Goal: Task Accomplishment & Management: Use online tool/utility

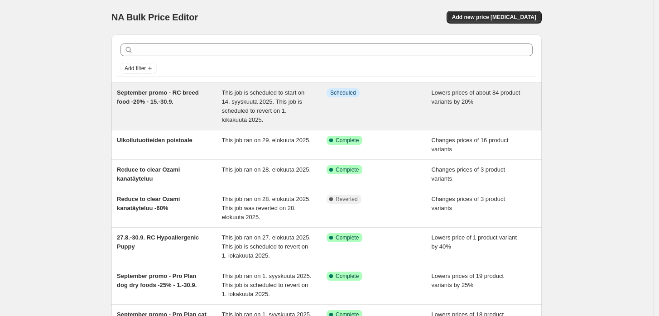
click at [182, 102] on div "September promo - RC breed food -20% - 15.-30.9." at bounding box center [169, 106] width 105 height 36
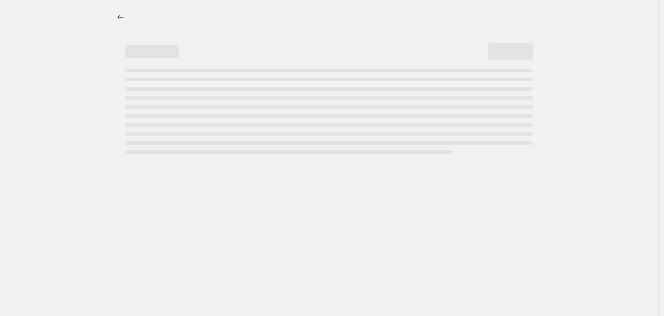
select select "percentage"
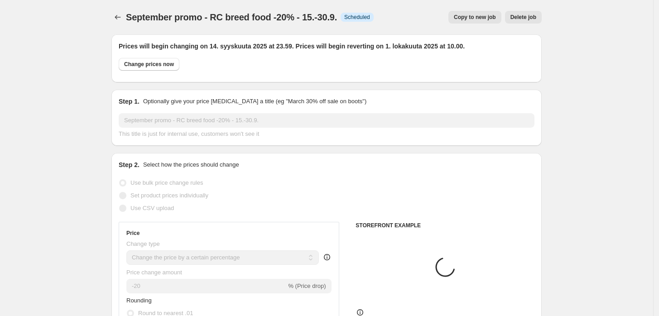
select select "collection"
click at [281, 17] on span "September promo - RC breed food -20% - 15.-30.9." at bounding box center [231, 17] width 211 height 10
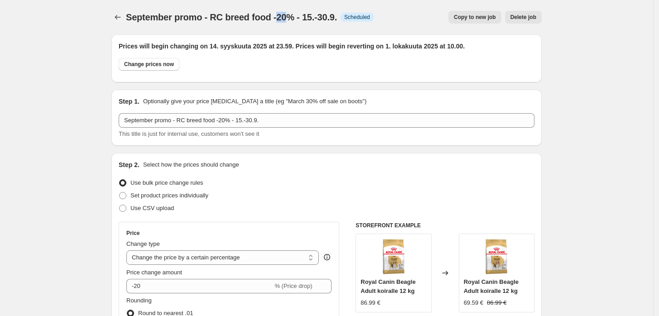
click at [281, 17] on span "September promo - RC breed food -20% - 15.-30.9." at bounding box center [231, 17] width 211 height 10
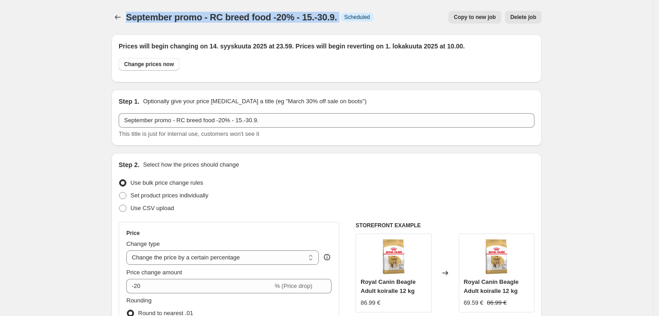
click at [281, 17] on span "September promo - RC breed food -20% - 15.-30.9." at bounding box center [231, 17] width 211 height 10
copy span "September promo - RC breed food -20% - 15.-30.9."
